Goal: Transaction & Acquisition: Purchase product/service

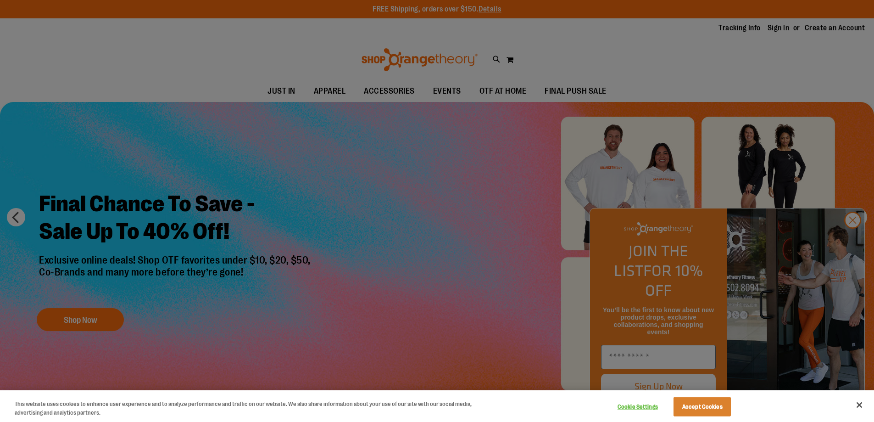
click at [852, 235] on div at bounding box center [437, 211] width 874 height 422
click at [856, 240] on div at bounding box center [437, 211] width 874 height 422
click at [862, 404] on button "Close" at bounding box center [859, 404] width 20 height 20
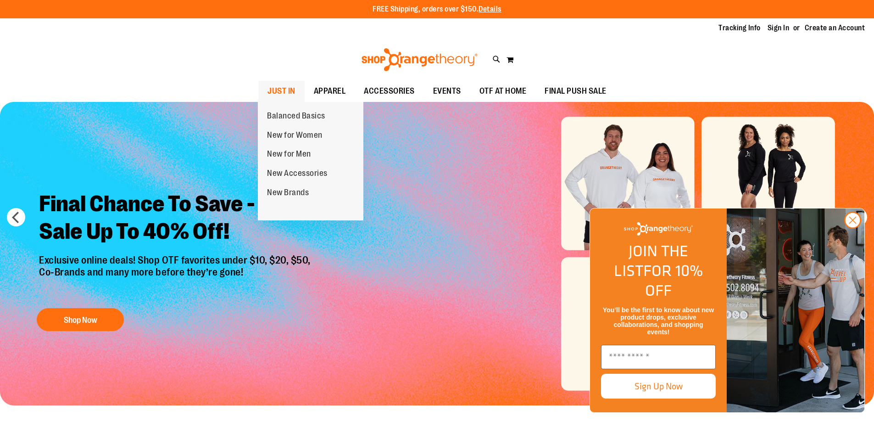
click at [272, 90] on span "JUST IN" at bounding box center [281, 91] width 28 height 21
click at [274, 88] on span "JUST IN" at bounding box center [281, 91] width 28 height 21
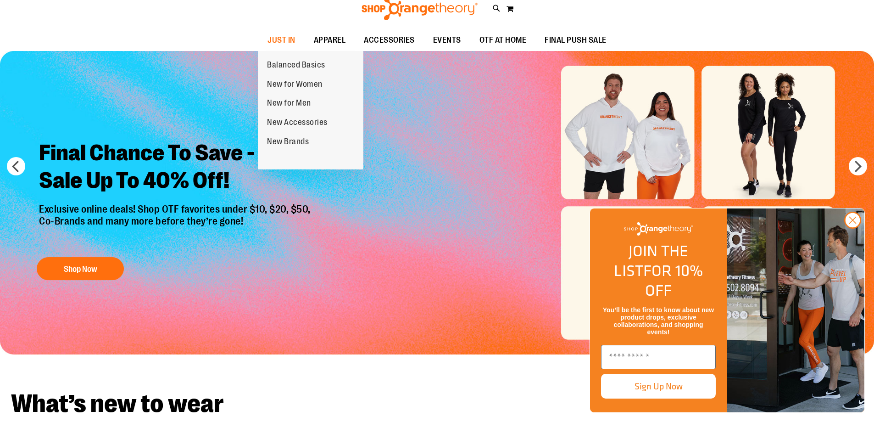
scroll to position [183, 0]
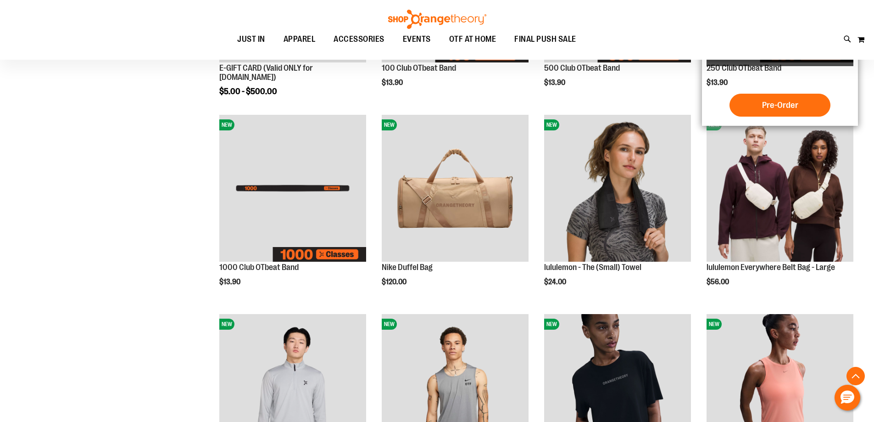
scroll to position [275, 0]
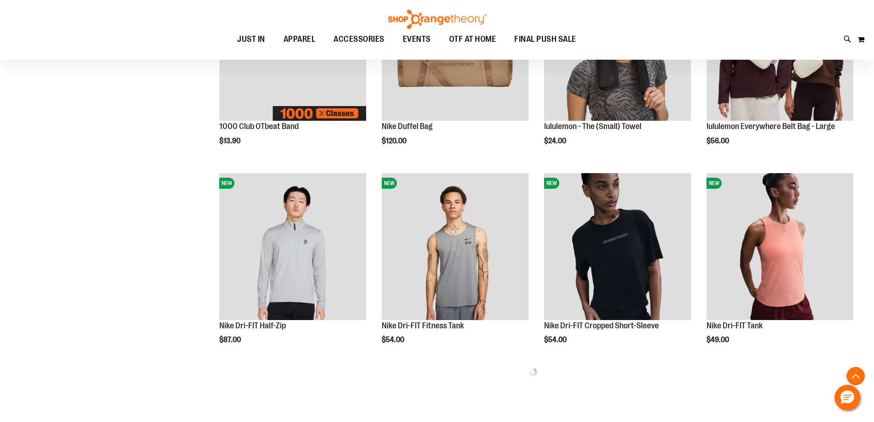
scroll to position [412, 0]
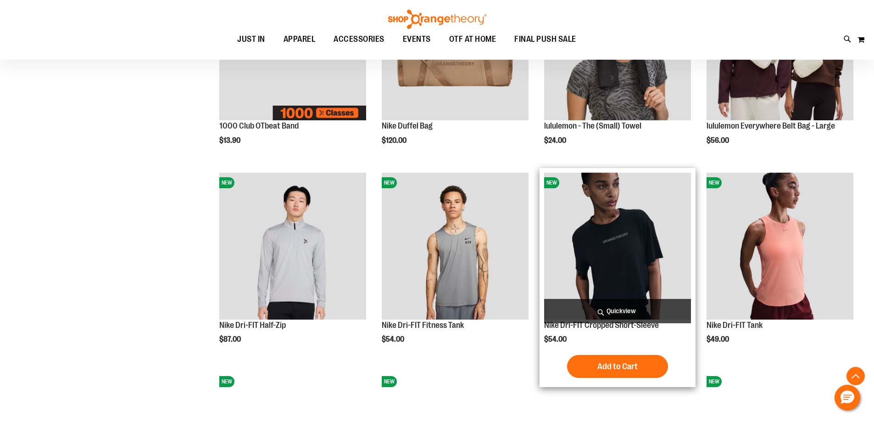
click at [614, 273] on img "product" at bounding box center [617, 245] width 147 height 147
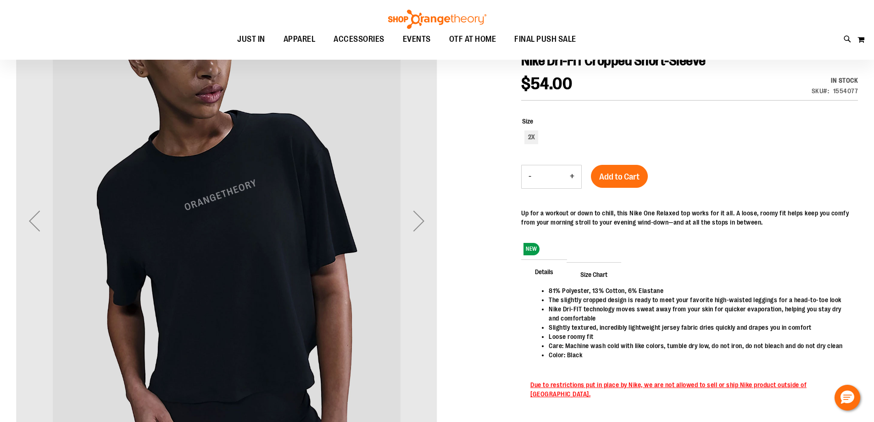
scroll to position [137, 0]
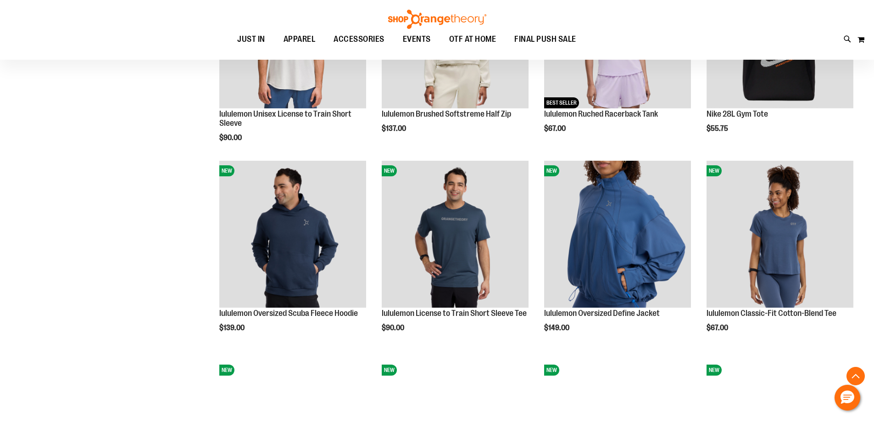
scroll to position [825, 0]
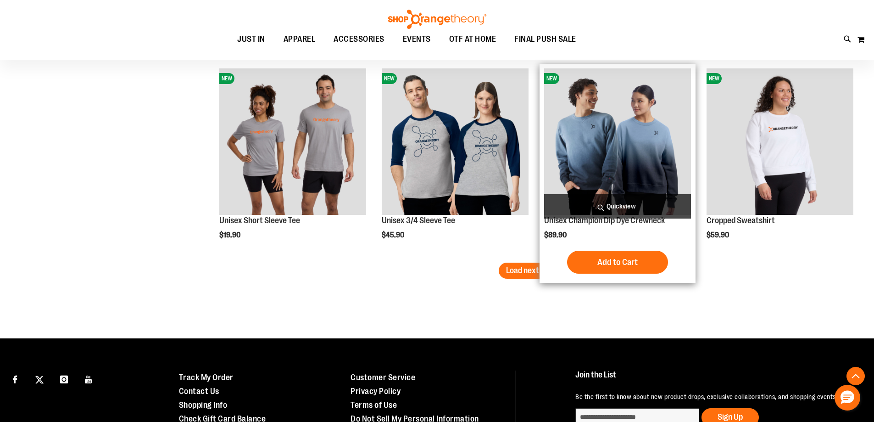
scroll to position [1745, 0]
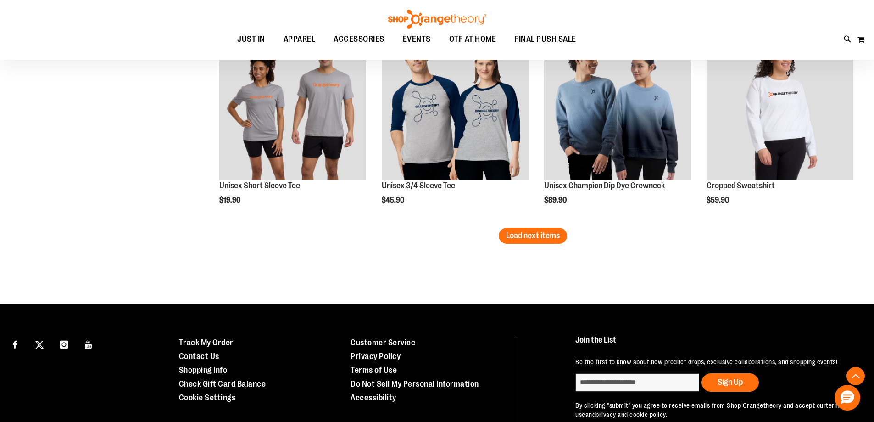
click at [511, 236] on span "Load next items" at bounding box center [533, 235] width 54 height 9
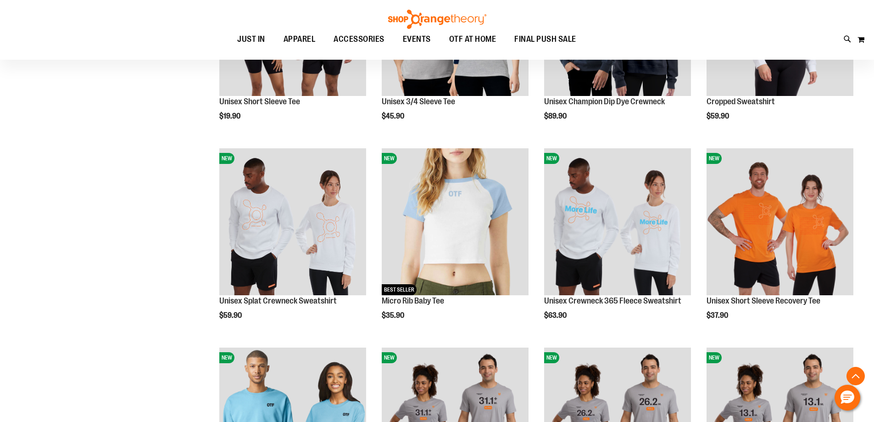
scroll to position [1837, 0]
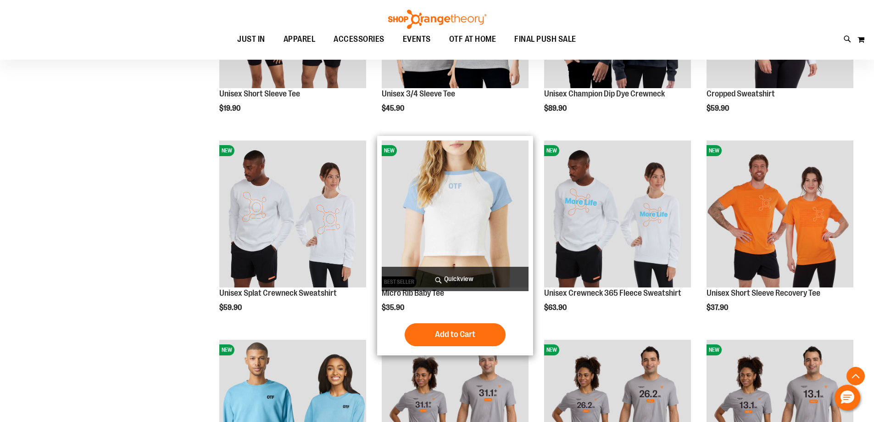
click at [404, 219] on img "product" at bounding box center [455, 213] width 147 height 147
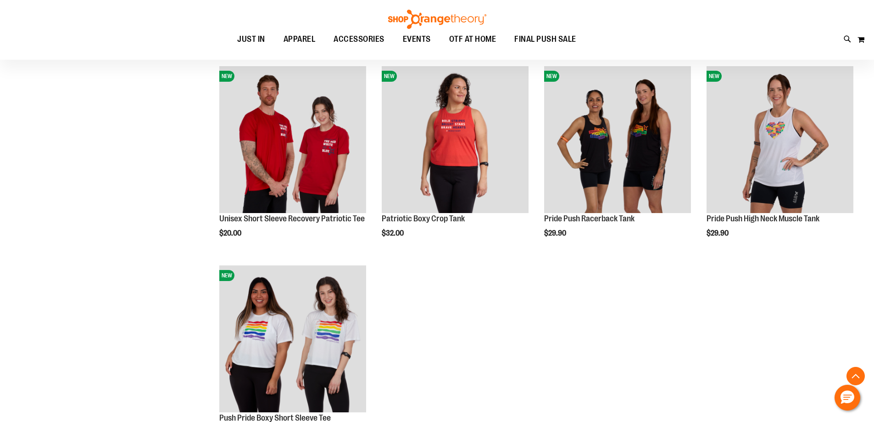
scroll to position [632, 0]
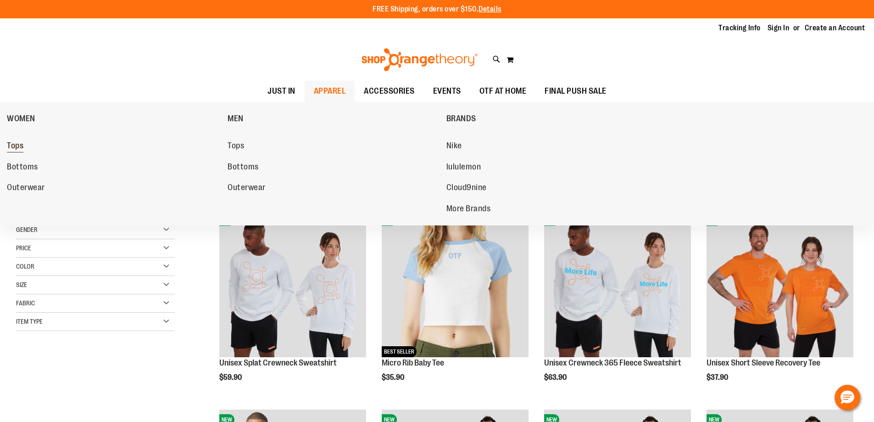
click at [11, 144] on span "Tops" at bounding box center [15, 146] width 17 height 11
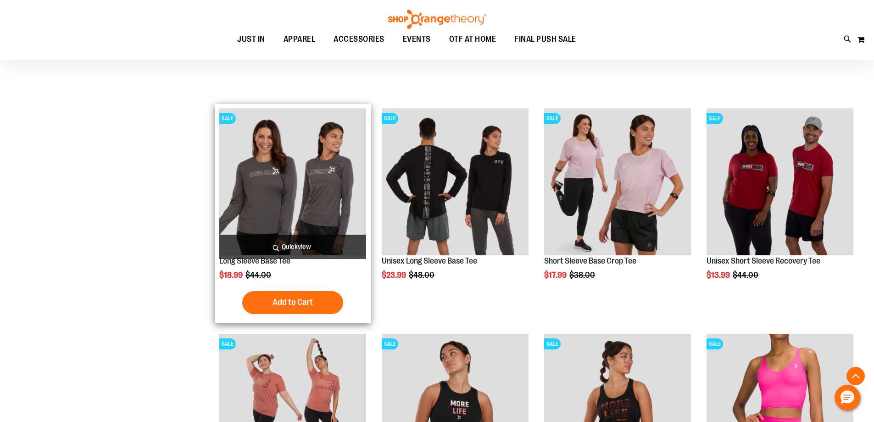
scroll to position [321, 0]
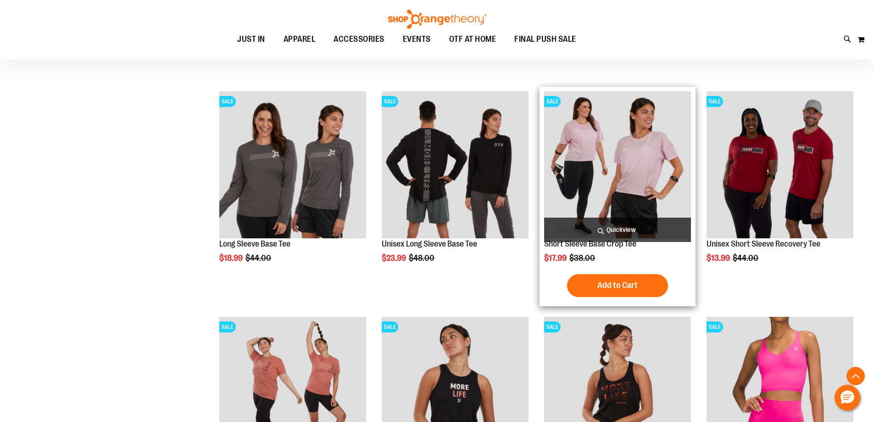
click at [661, 155] on img "product" at bounding box center [617, 164] width 147 height 147
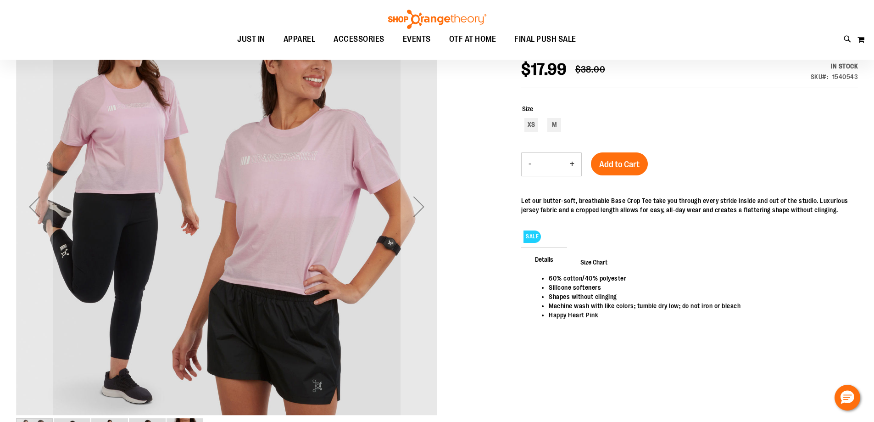
scroll to position [91, 0]
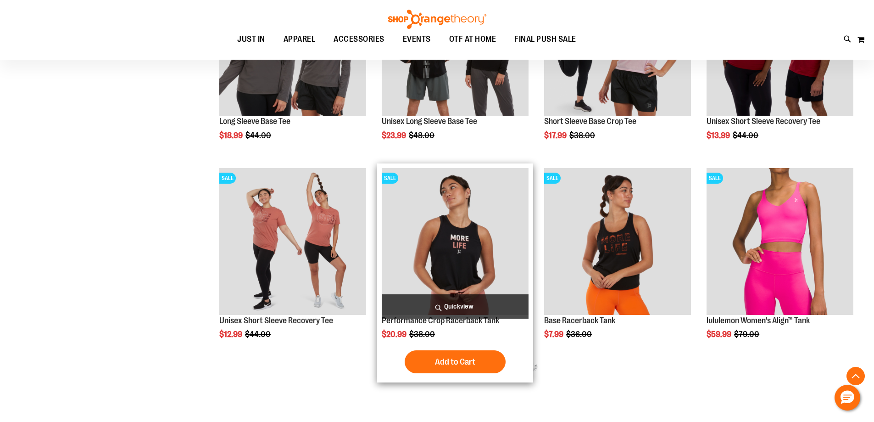
scroll to position [440, 0]
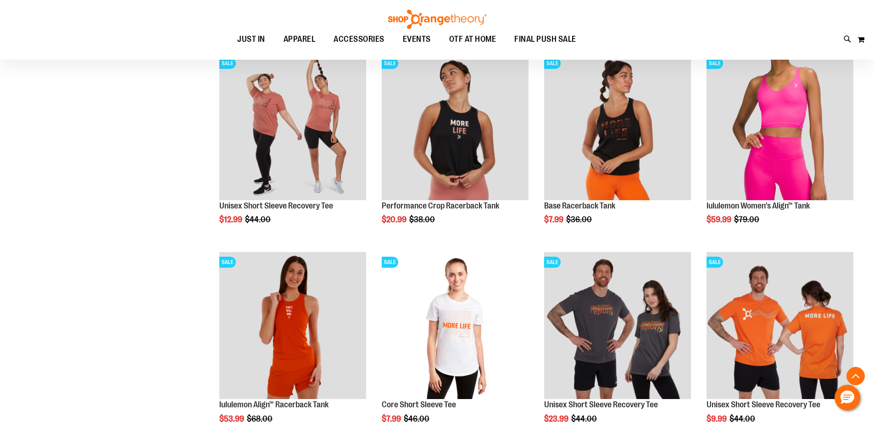
scroll to position [302, 0]
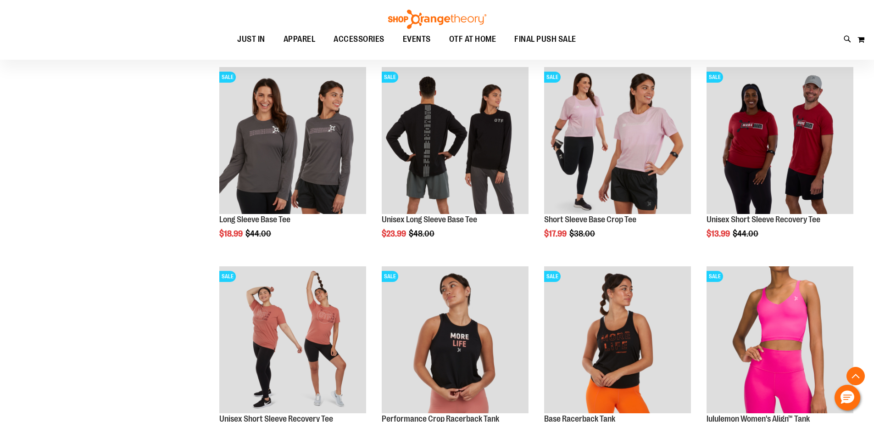
scroll to position [302, 0]
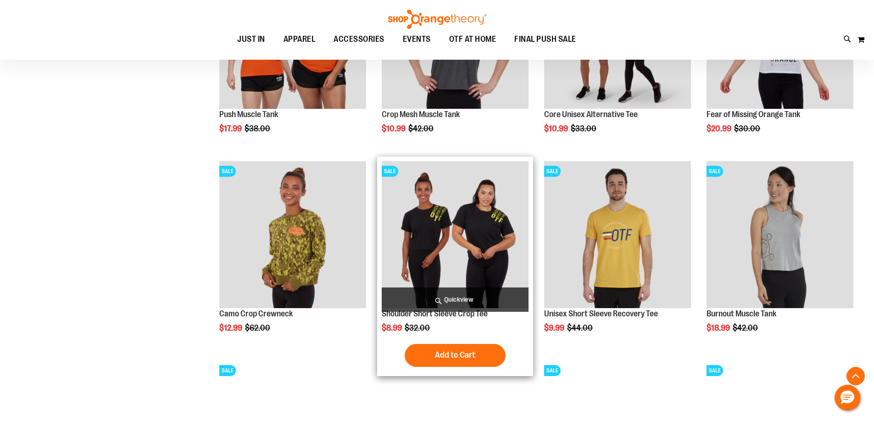
scroll to position [1220, 0]
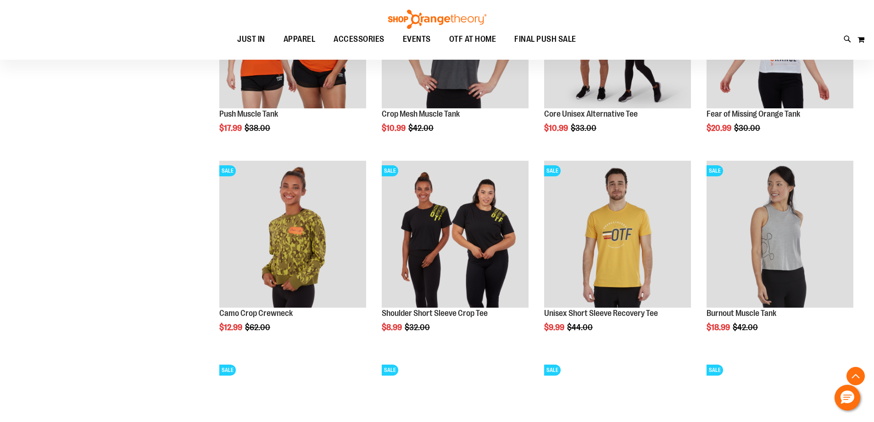
drag, startPoint x: 436, startPoint y: 210, endPoint x: 164, endPoint y: 218, distance: 272.1
drag, startPoint x: 164, startPoint y: 218, endPoint x: 124, endPoint y: 264, distance: 60.8
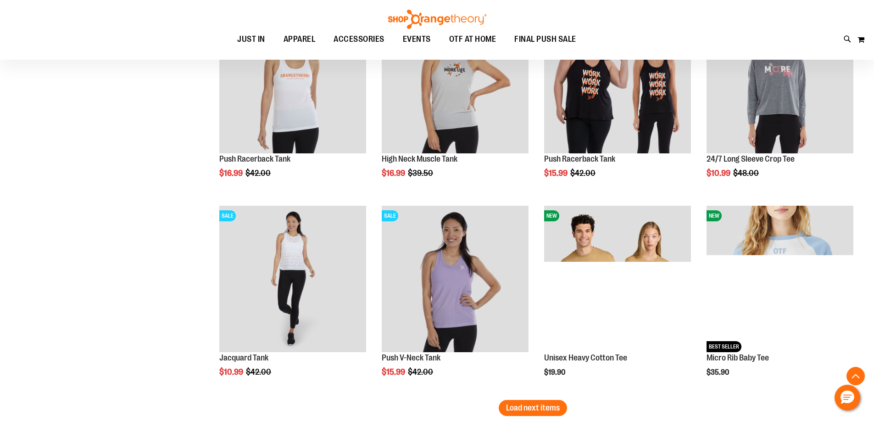
scroll to position [1587, 0]
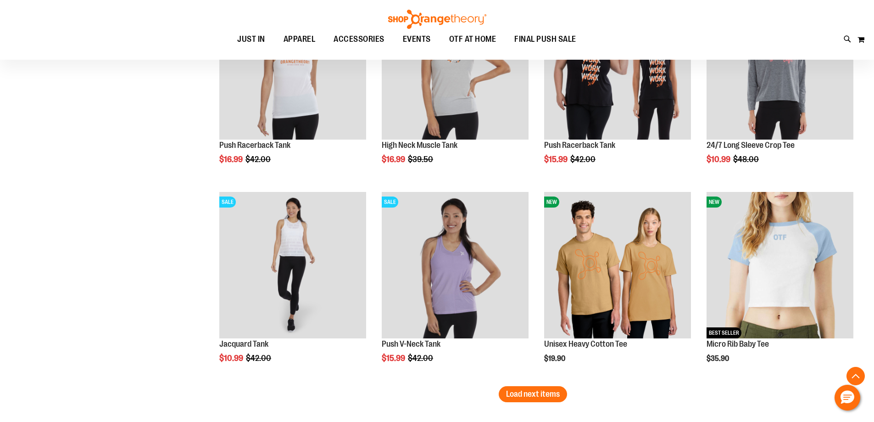
click at [502, 393] on button "Load next items" at bounding box center [533, 394] width 68 height 16
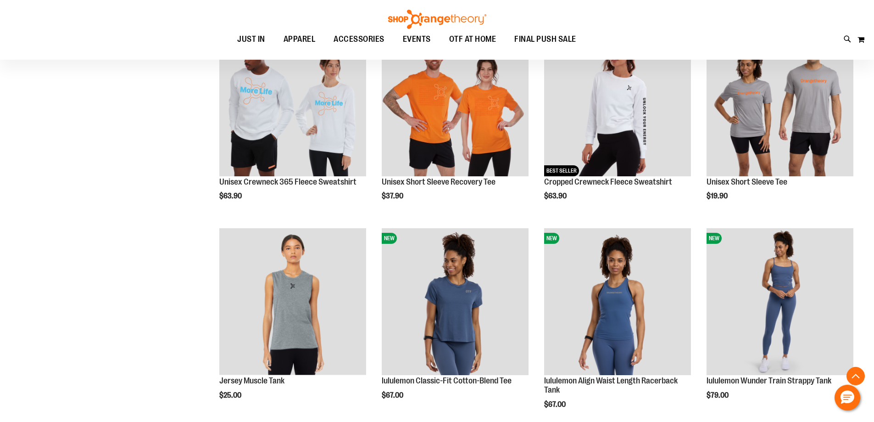
scroll to position [2275, 0]
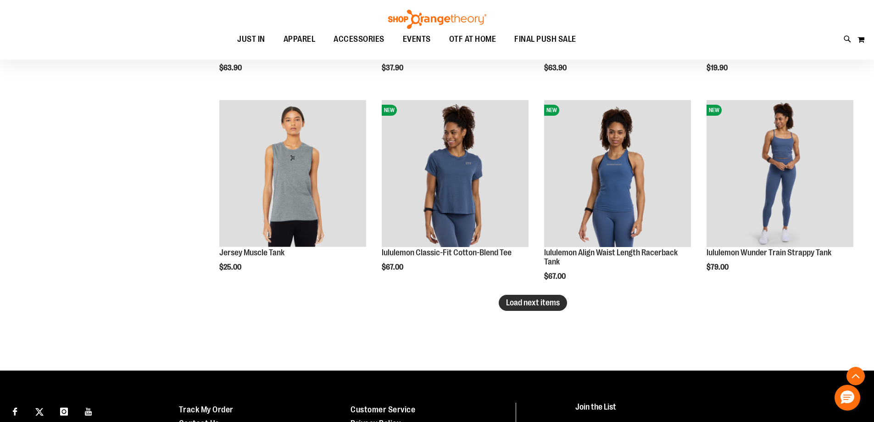
click at [509, 307] on button "Load next items" at bounding box center [533, 302] width 68 height 16
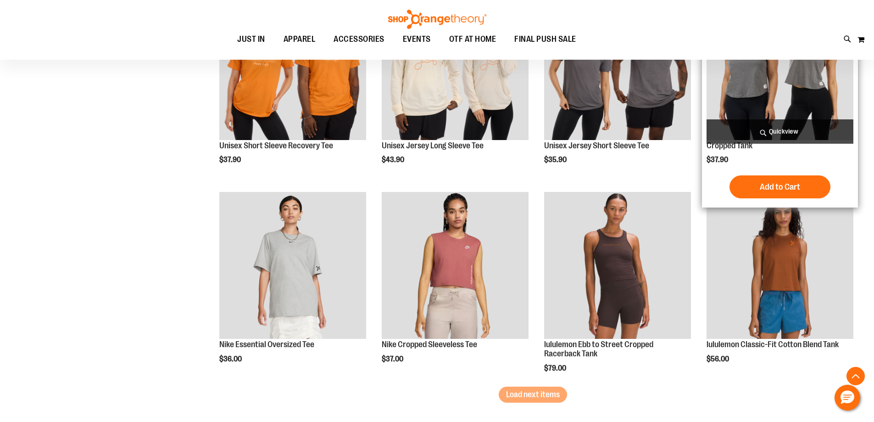
scroll to position [2801, 0]
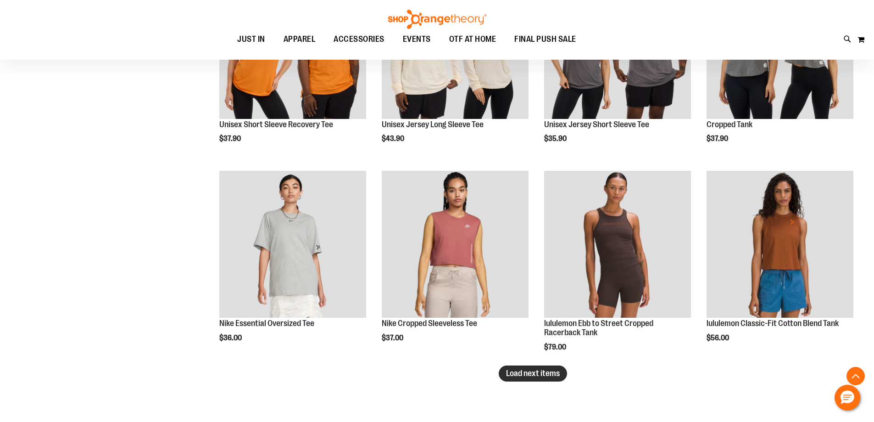
click at [538, 372] on span "Load next items" at bounding box center [533, 372] width 54 height 9
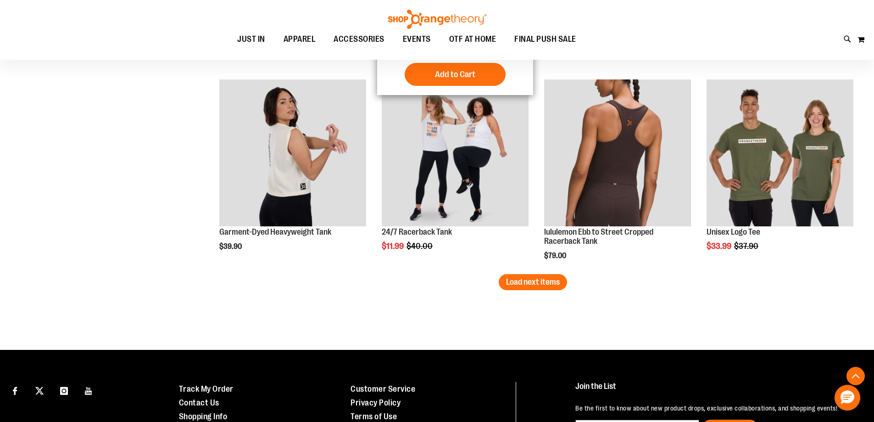
scroll to position [3489, 0]
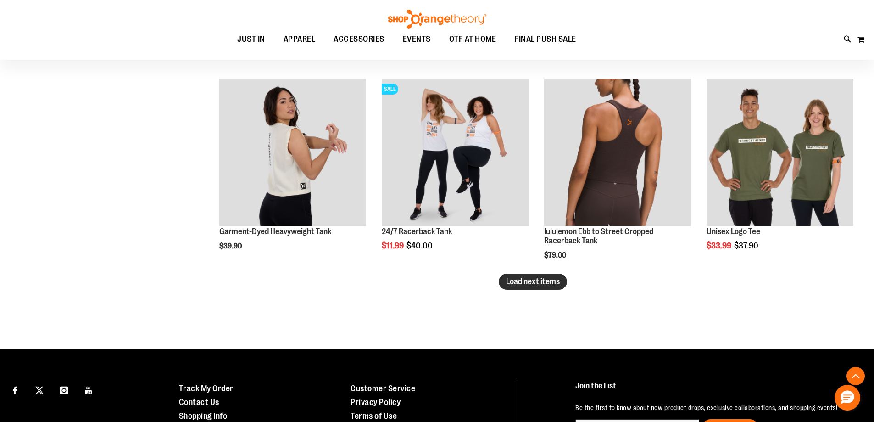
click at [561, 288] on button "Load next items" at bounding box center [533, 281] width 68 height 16
